Goal: Information Seeking & Learning: Learn about a topic

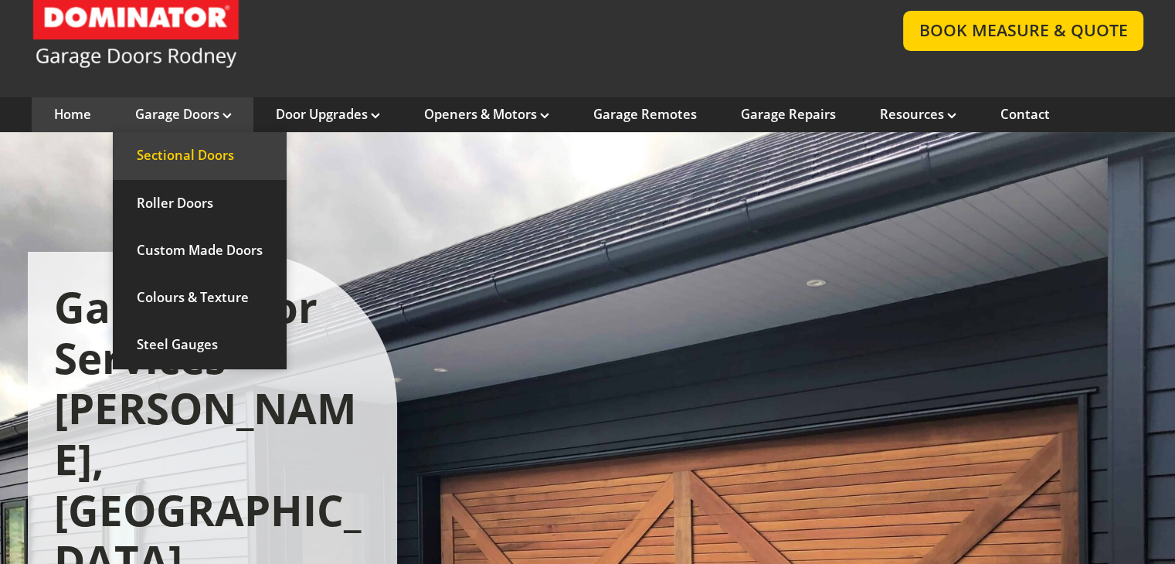
click at [192, 149] on link "Sectional Doors" at bounding box center [200, 155] width 174 height 47
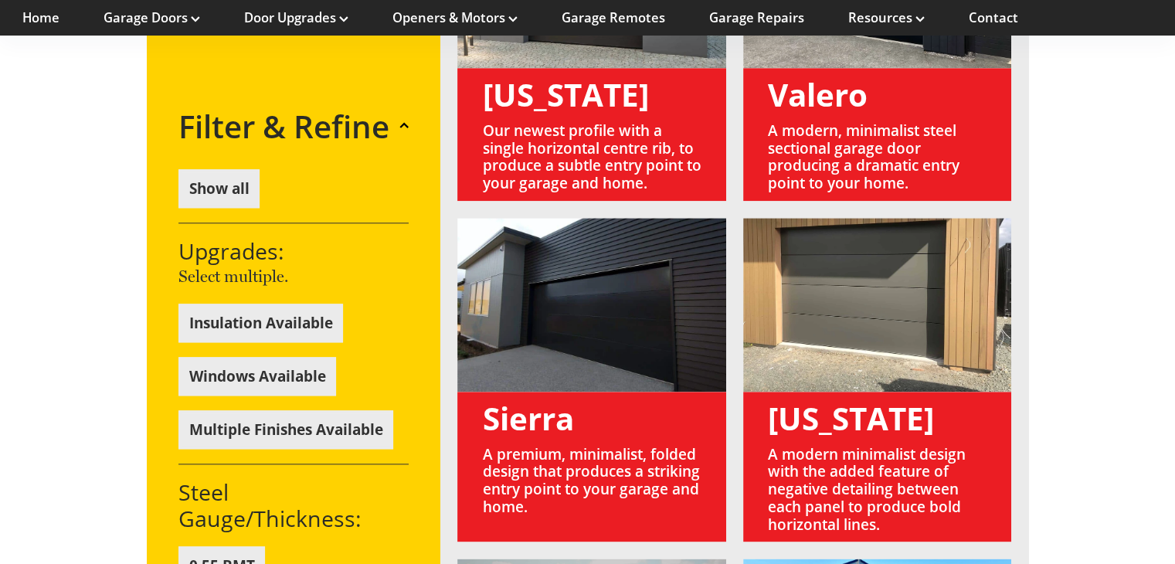
scroll to position [1699, 0]
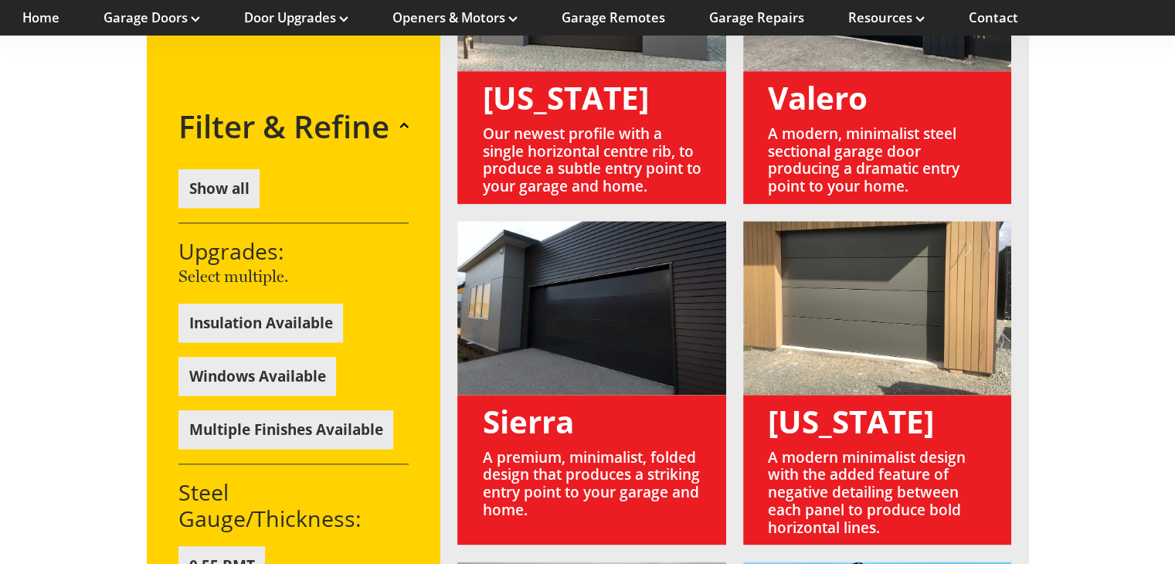
click at [531, 306] on link at bounding box center [591, 383] width 268 height 324
click at [534, 373] on link at bounding box center [591, 383] width 268 height 324
click at [596, 297] on link at bounding box center [591, 383] width 268 height 324
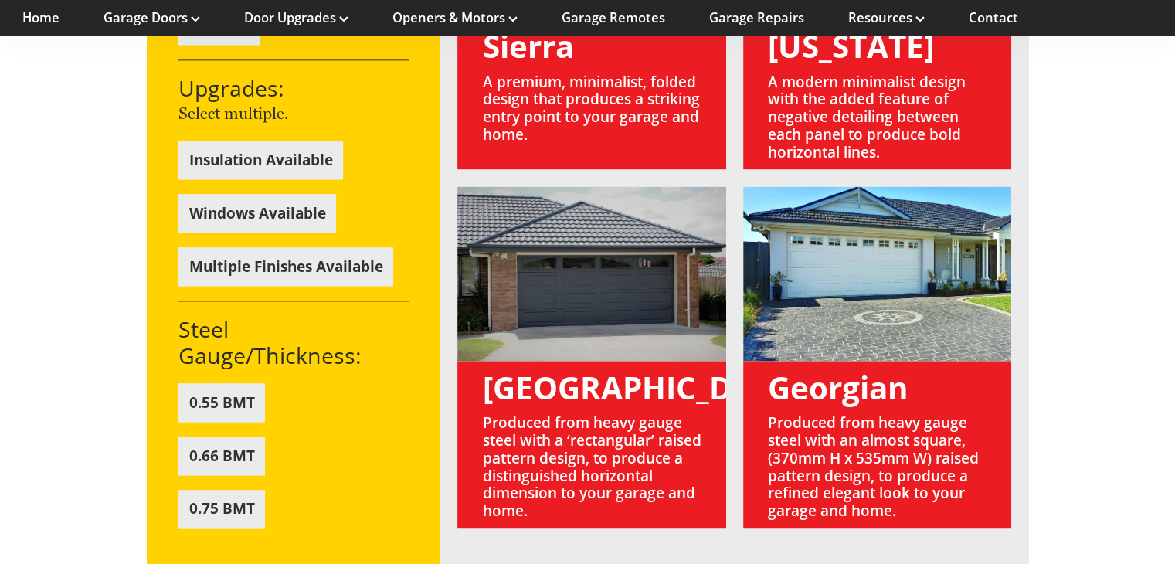
scroll to position [2086, 0]
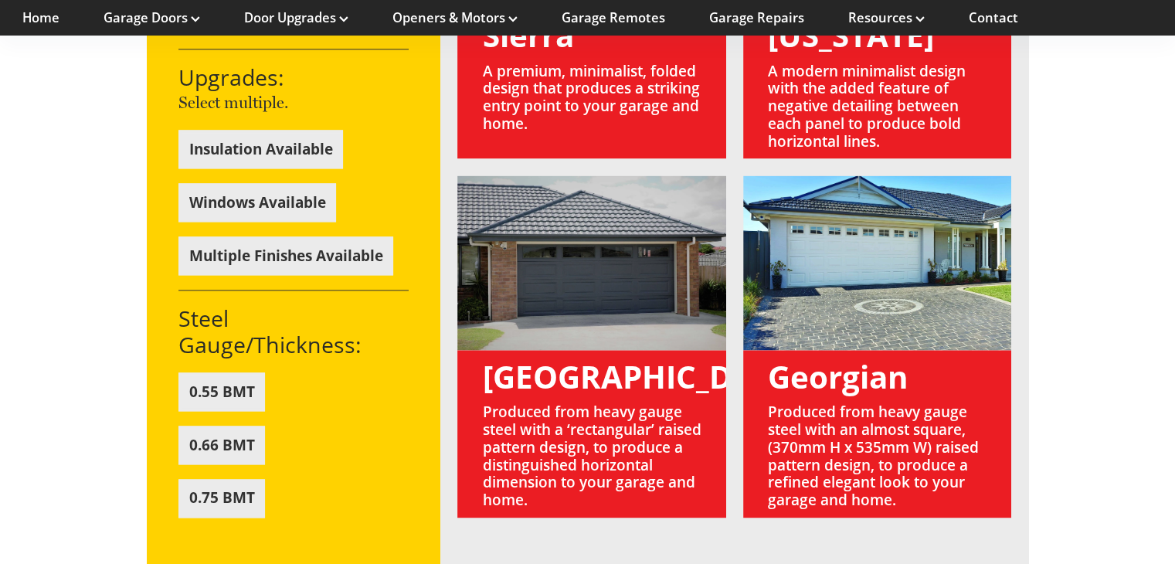
click at [219, 479] on button "0.75 BMT" at bounding box center [221, 498] width 87 height 39
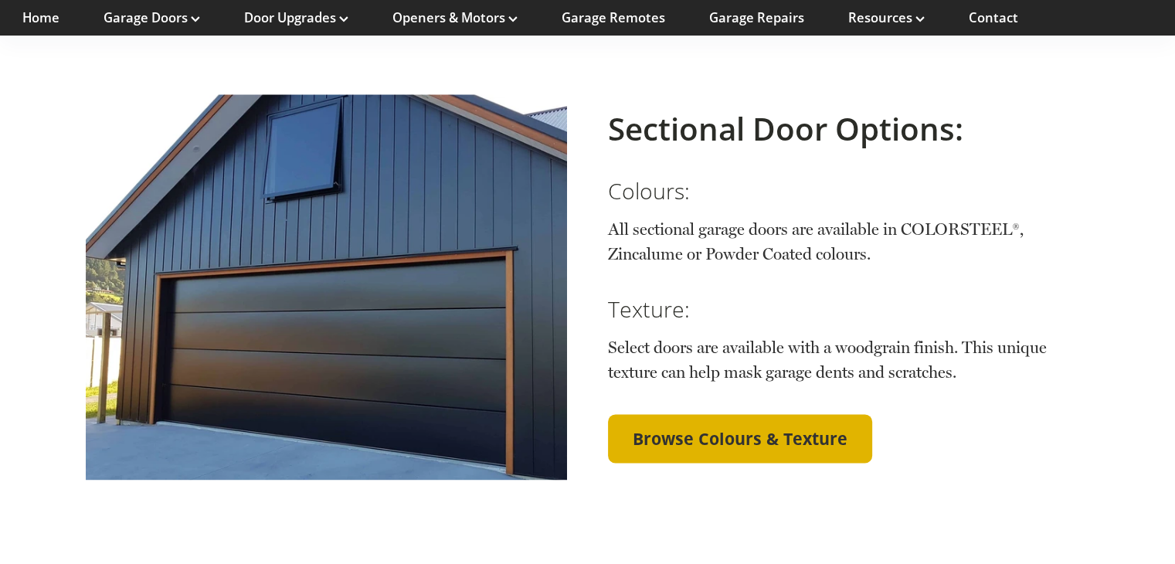
click at [708, 429] on span "Browse Colours & Texture" at bounding box center [740, 439] width 215 height 20
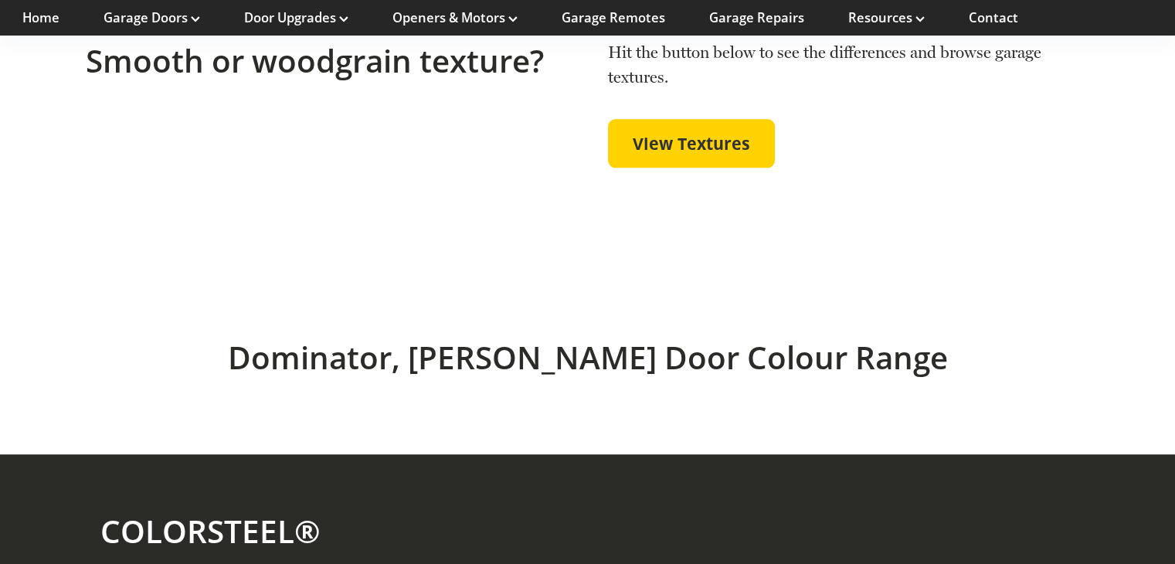
scroll to position [541, 0]
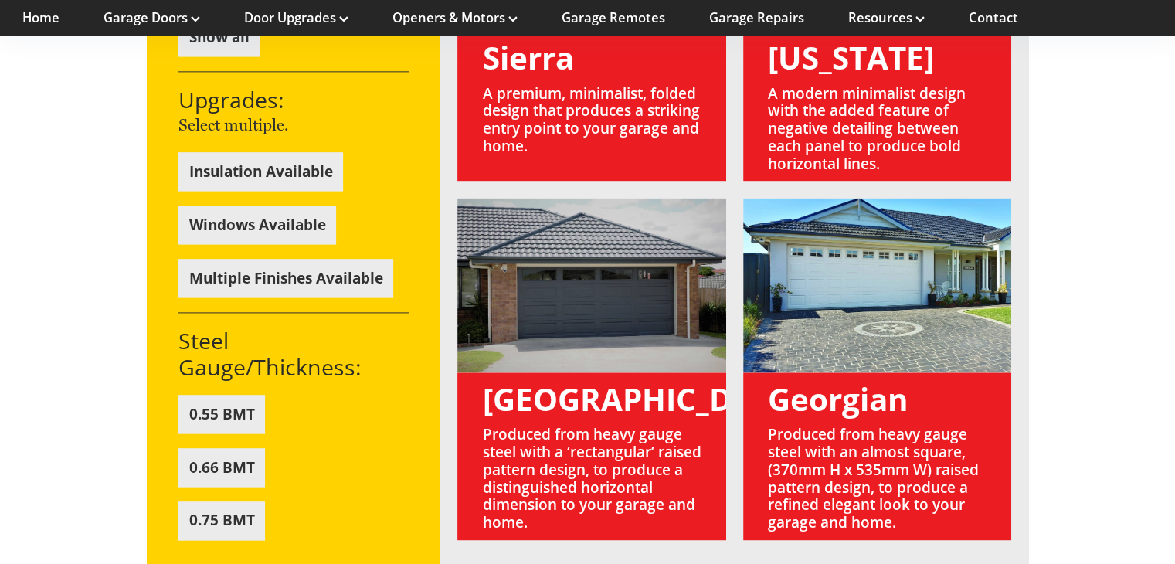
scroll to position [1777, 0]
